Goal: Contribute content

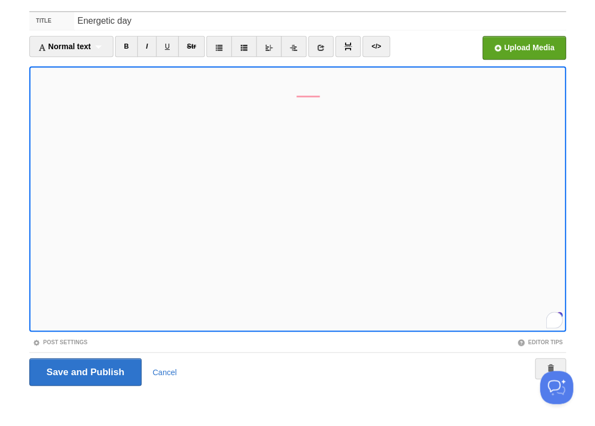
scroll to position [605, 0]
click at [84, 370] on input "Save and Publish" at bounding box center [85, 372] width 112 height 28
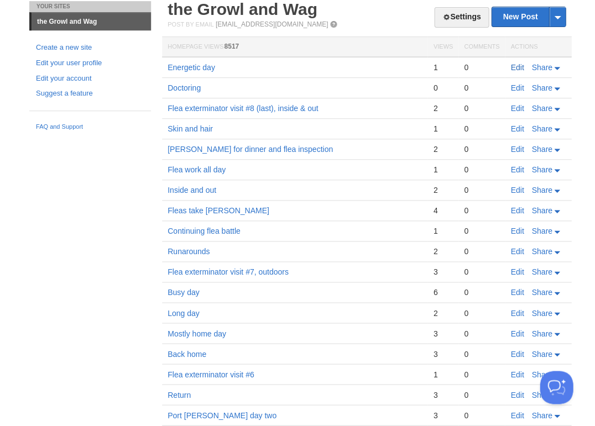
click at [521, 66] on link "Edit" at bounding box center [516, 67] width 13 height 9
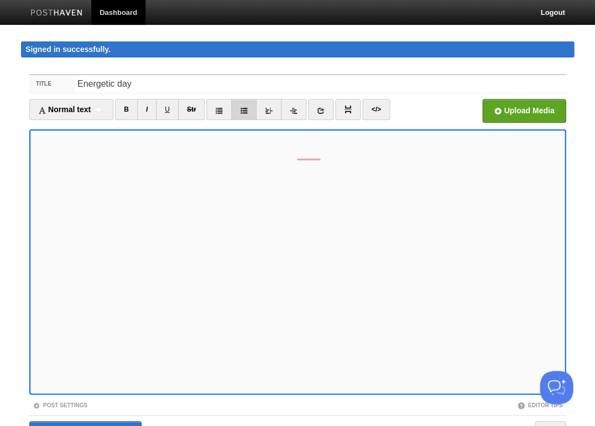
scroll to position [62, 0]
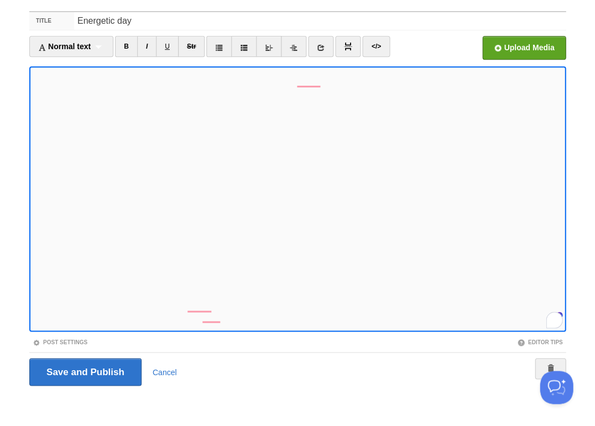
scroll to position [637, 0]
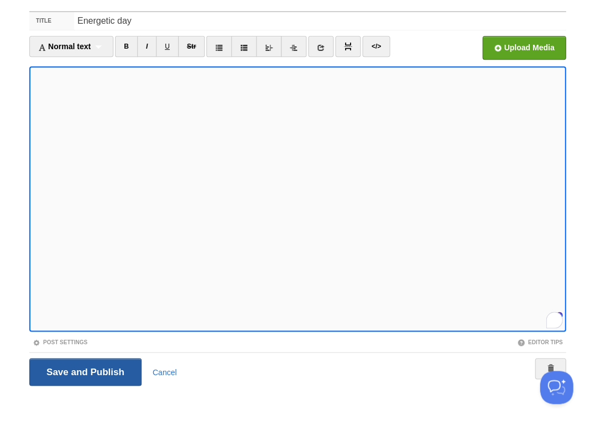
click at [84, 370] on input "Save and Publish" at bounding box center [85, 372] width 112 height 28
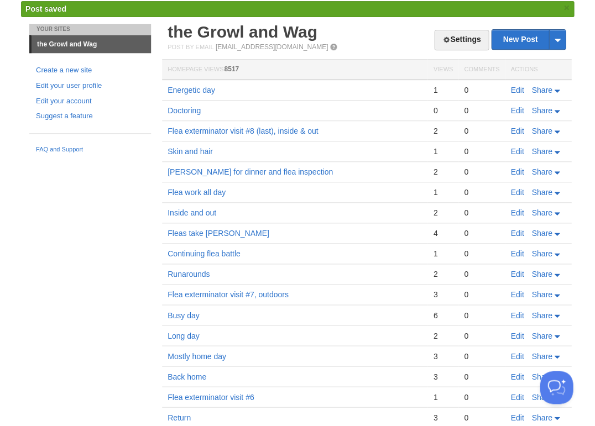
scroll to position [53, 0]
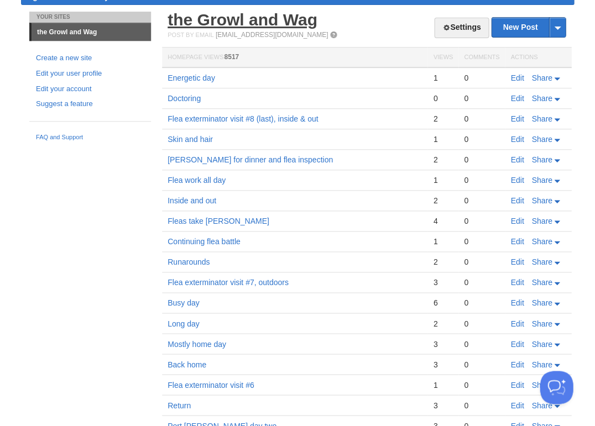
click at [167, 23] on link "the Growl and Wag" at bounding box center [242, 20] width 150 height 18
click at [515, 76] on link "Edit" at bounding box center [516, 78] width 13 height 9
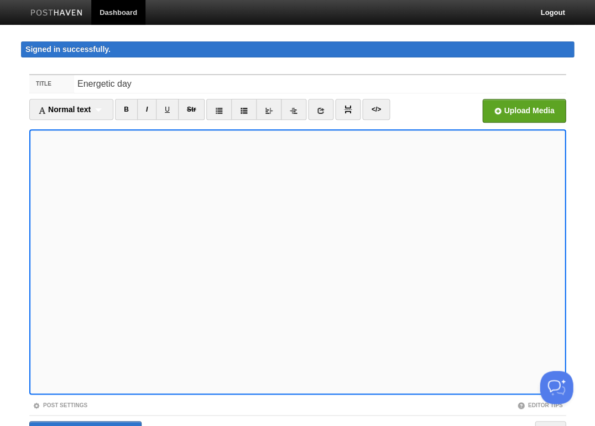
scroll to position [62, 0]
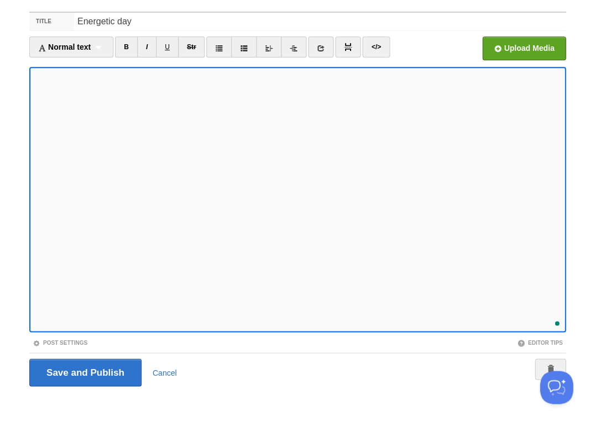
scroll to position [678, 0]
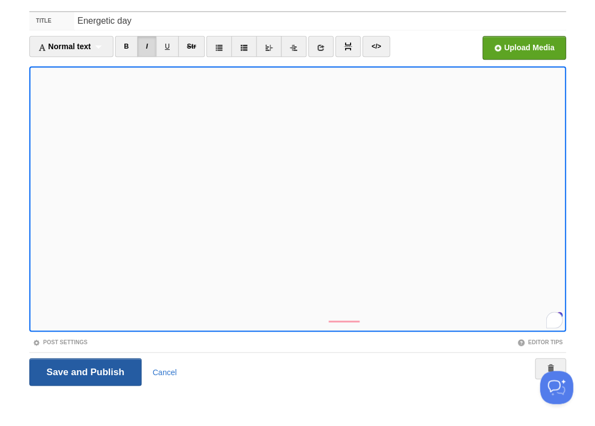
click at [84, 370] on input "Save and Publish" at bounding box center [85, 372] width 112 height 28
